Goal: Information Seeking & Learning: Learn about a topic

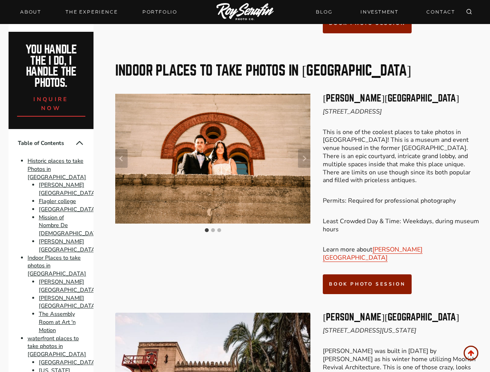
click at [245, 186] on div at bounding box center [212, 164] width 195 height 141
click at [469, 12] on icon "Search" at bounding box center [469, 12] width 6 height 6
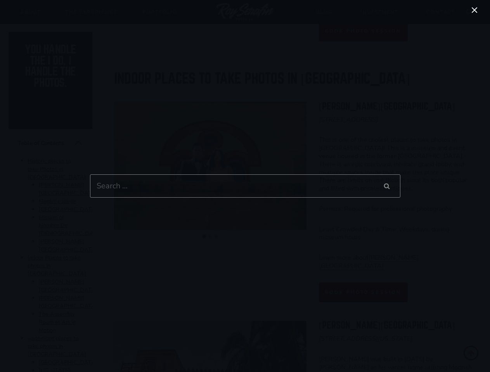
click at [121, 120] on div "Search for: Search Search" at bounding box center [245, 186] width 490 height 372
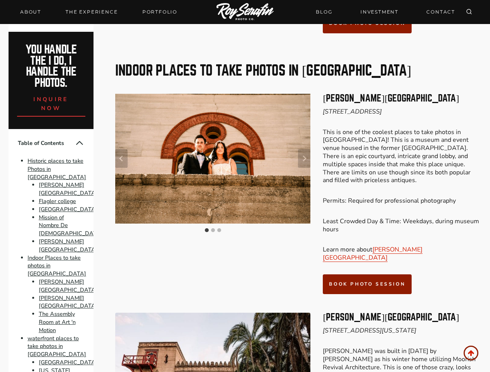
click at [304, 120] on div at bounding box center [245, 186] width 490 height 372
click at [212, 119] on img "1 of 3" at bounding box center [212, 159] width 195 height 130
click at [207, 228] on button "Go to slide 1" at bounding box center [207, 230] width 4 height 4
click at [213, 228] on button "Go to slide 2" at bounding box center [213, 230] width 4 height 4
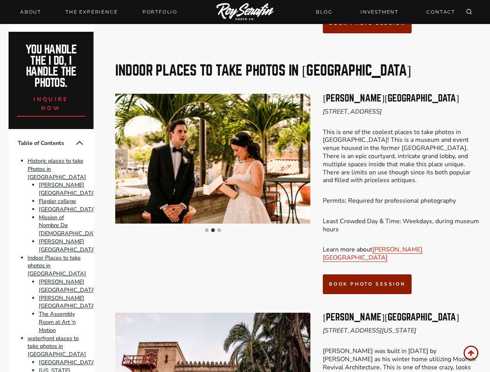
click at [219, 228] on button "Go to slide 3" at bounding box center [219, 230] width 4 height 4
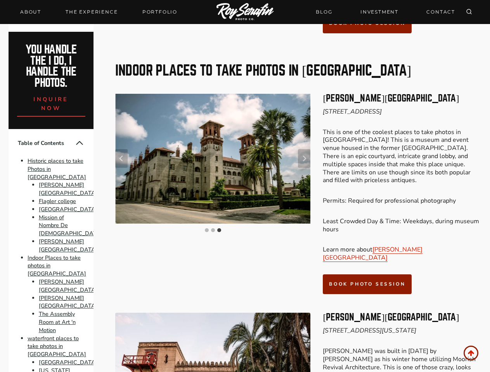
click at [75, 143] on button "Collapse Table of Contents" at bounding box center [79, 142] width 9 height 9
